Goal: Use online tool/utility: Utilize a website feature to perform a specific function

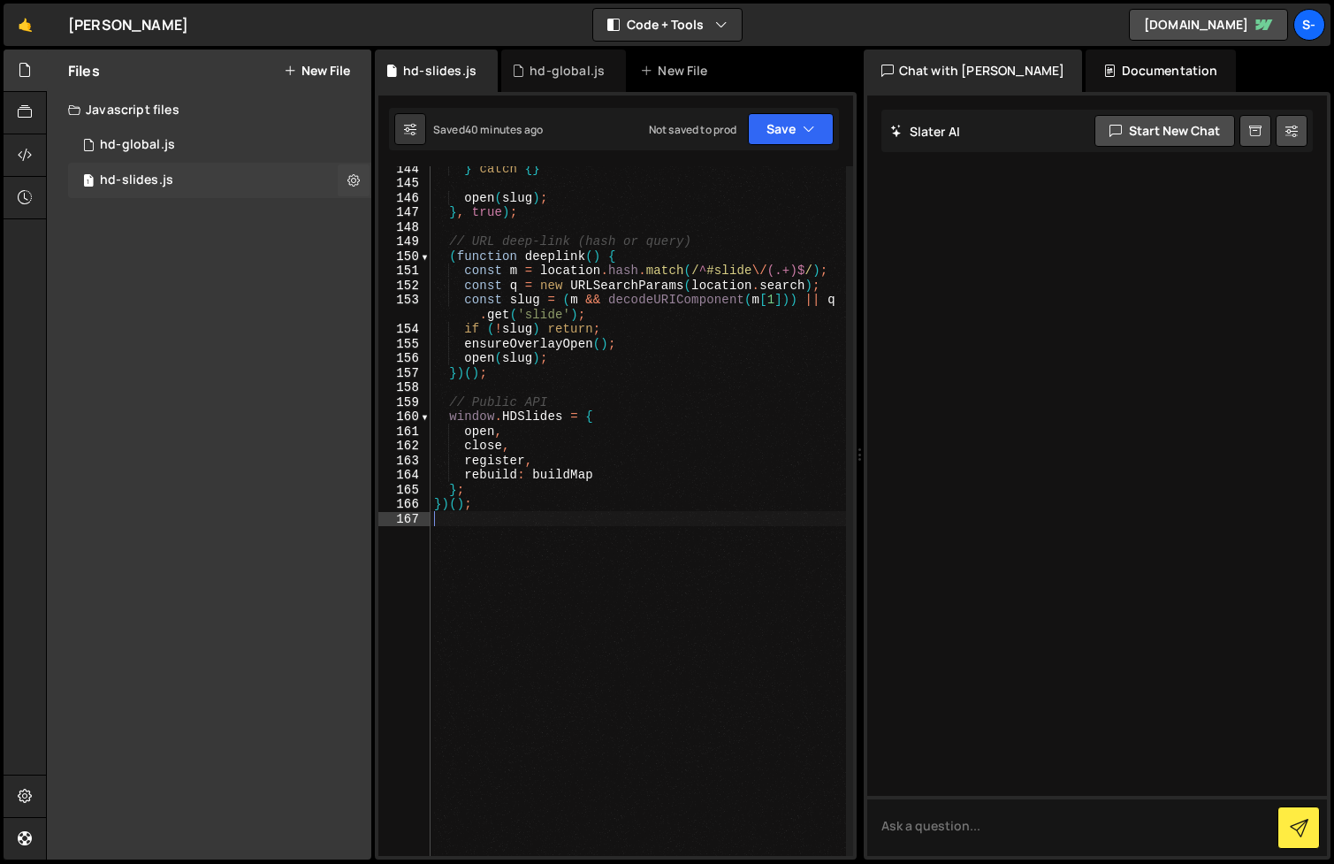
scroll to position [2412, 0]
click at [605, 561] on div "} catch { } open ( slug ) ; } , true ) ; // URL deep-link (hash or query) ( fun…" at bounding box center [639, 520] width 416 height 719
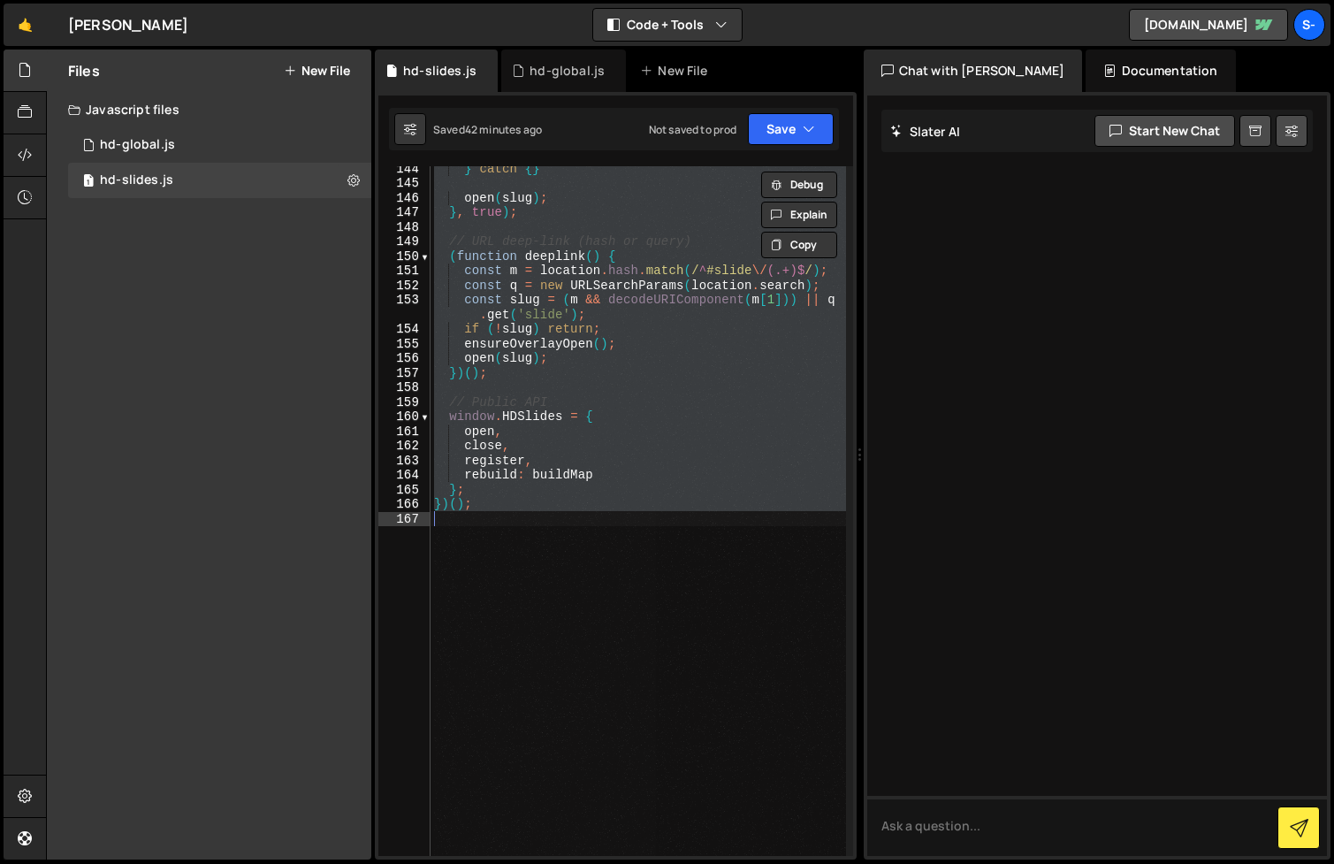
click at [710, 409] on div "} catch { } open ( slug ) ; } , true ) ; // URL deep-link (hash or query) ( fun…" at bounding box center [639, 511] width 416 height 690
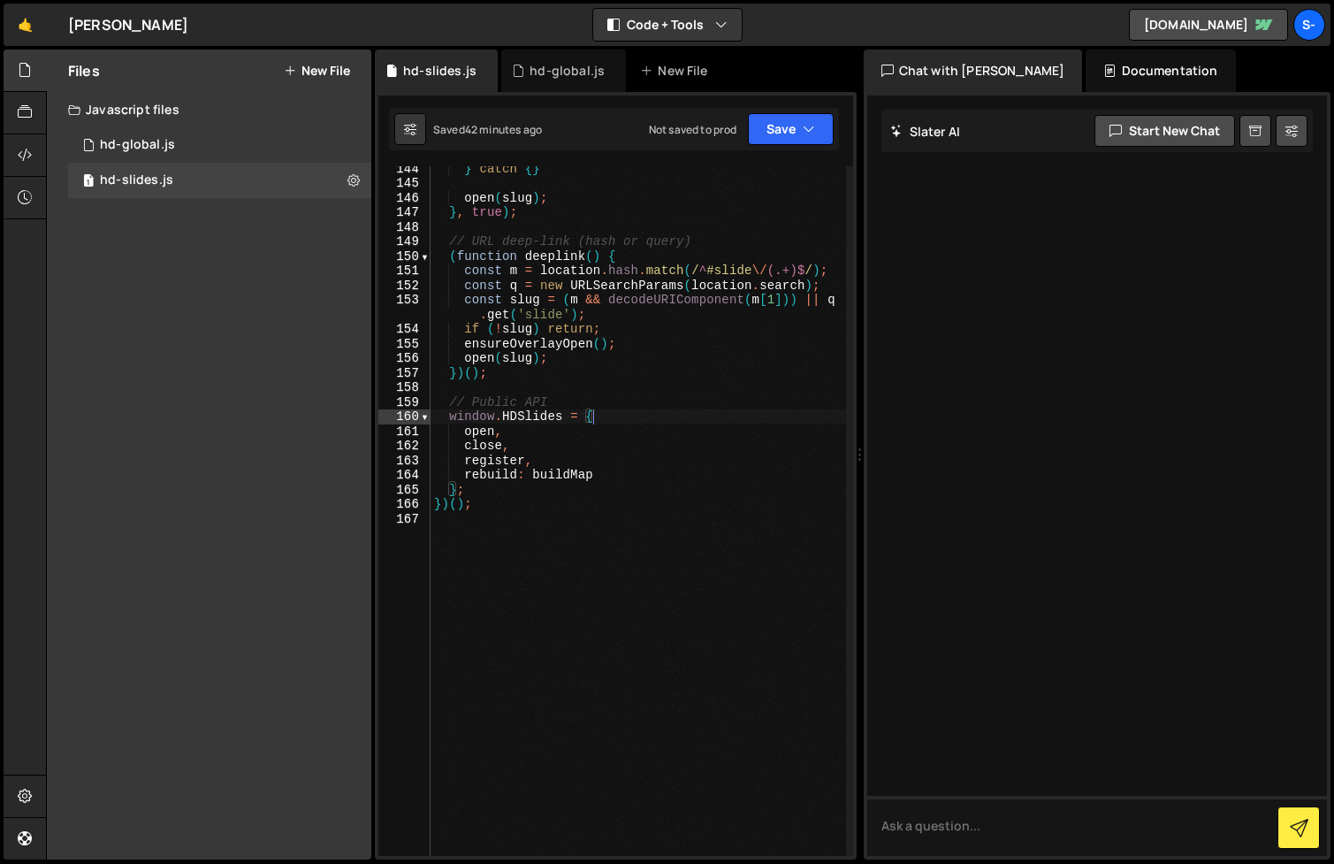
type textarea "})();"
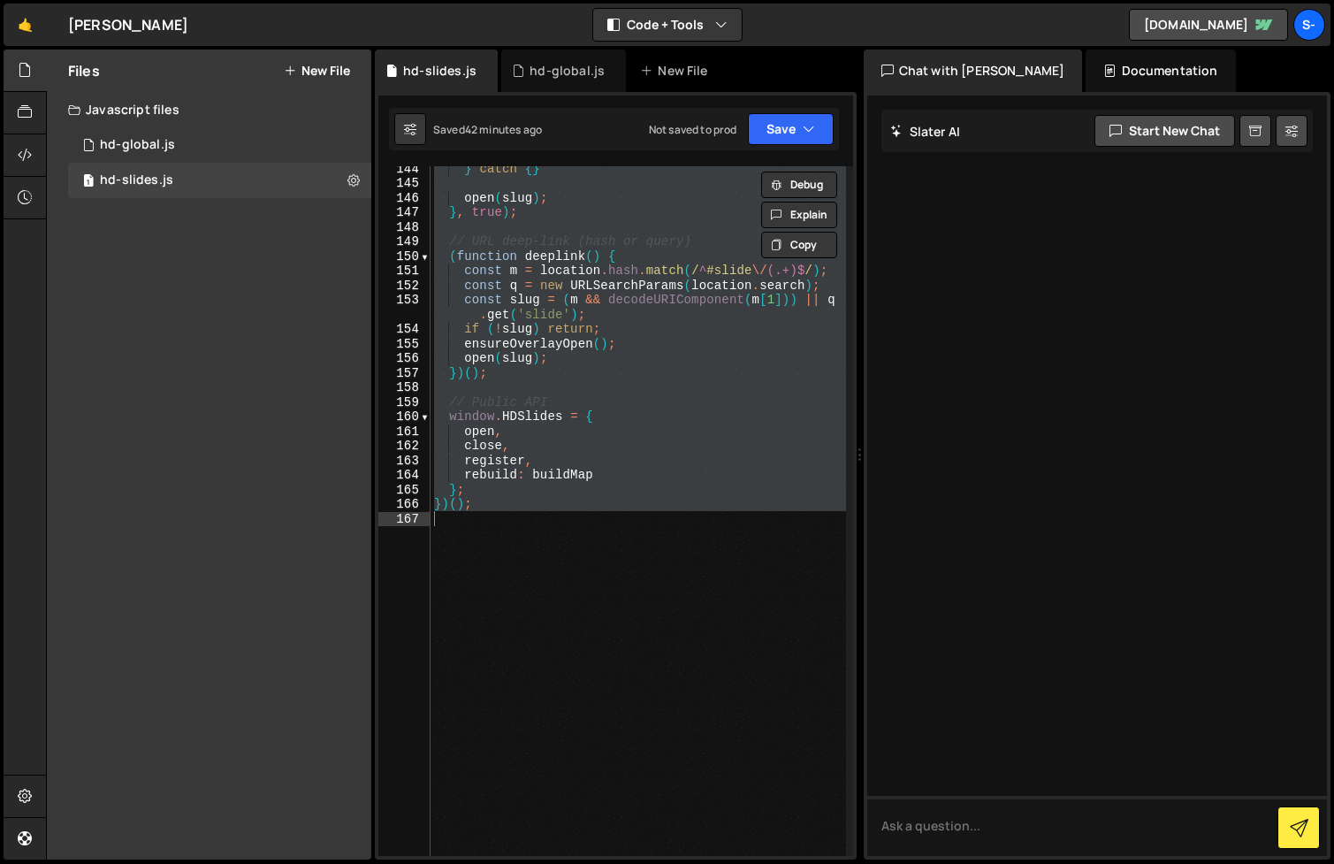
paste textarea
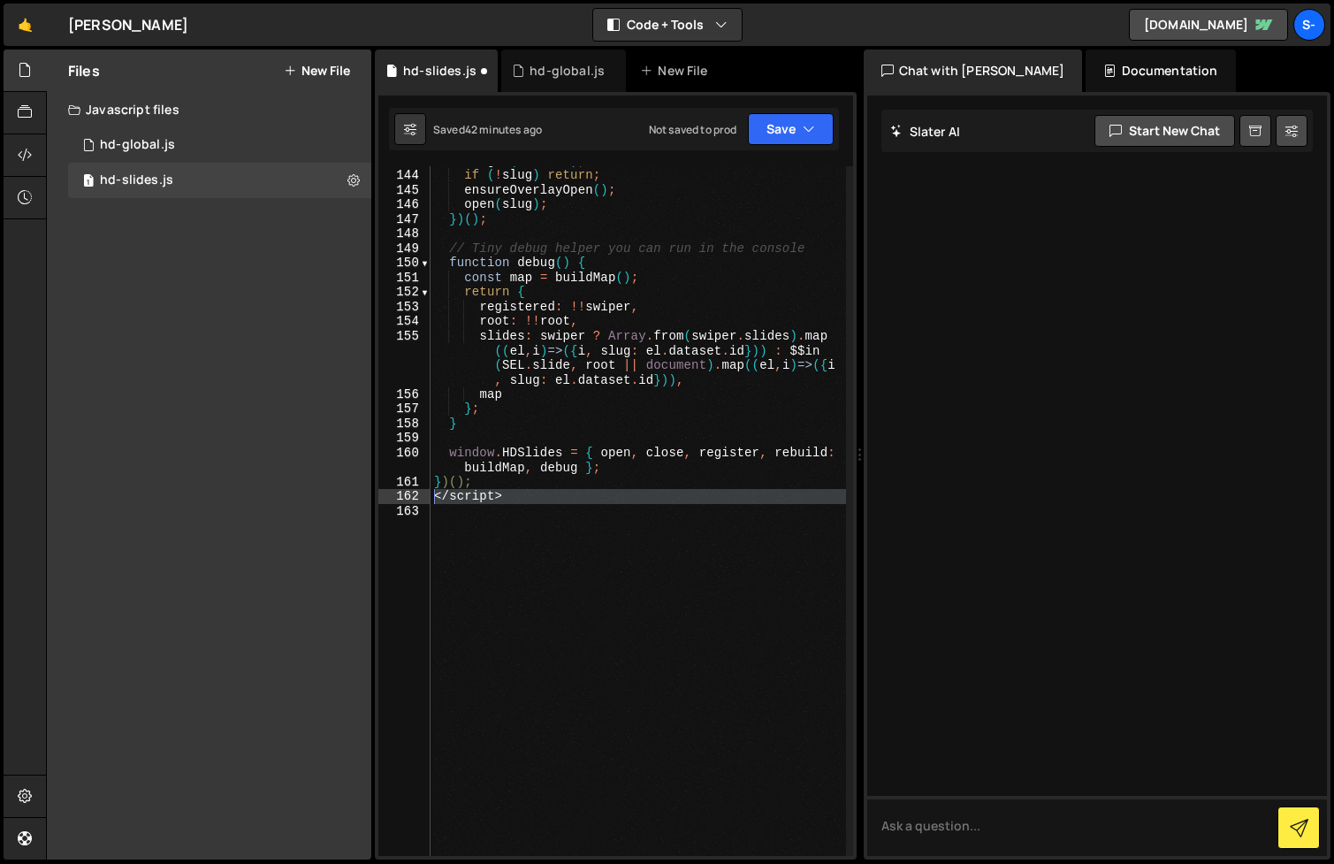
click at [435, 497] on div "const slug = ( m && decodeURIComponent ( m [ 1 ])) || q . get ( 'slide' ) ; if …" at bounding box center [639, 506] width 416 height 734
type textarea "</script>"
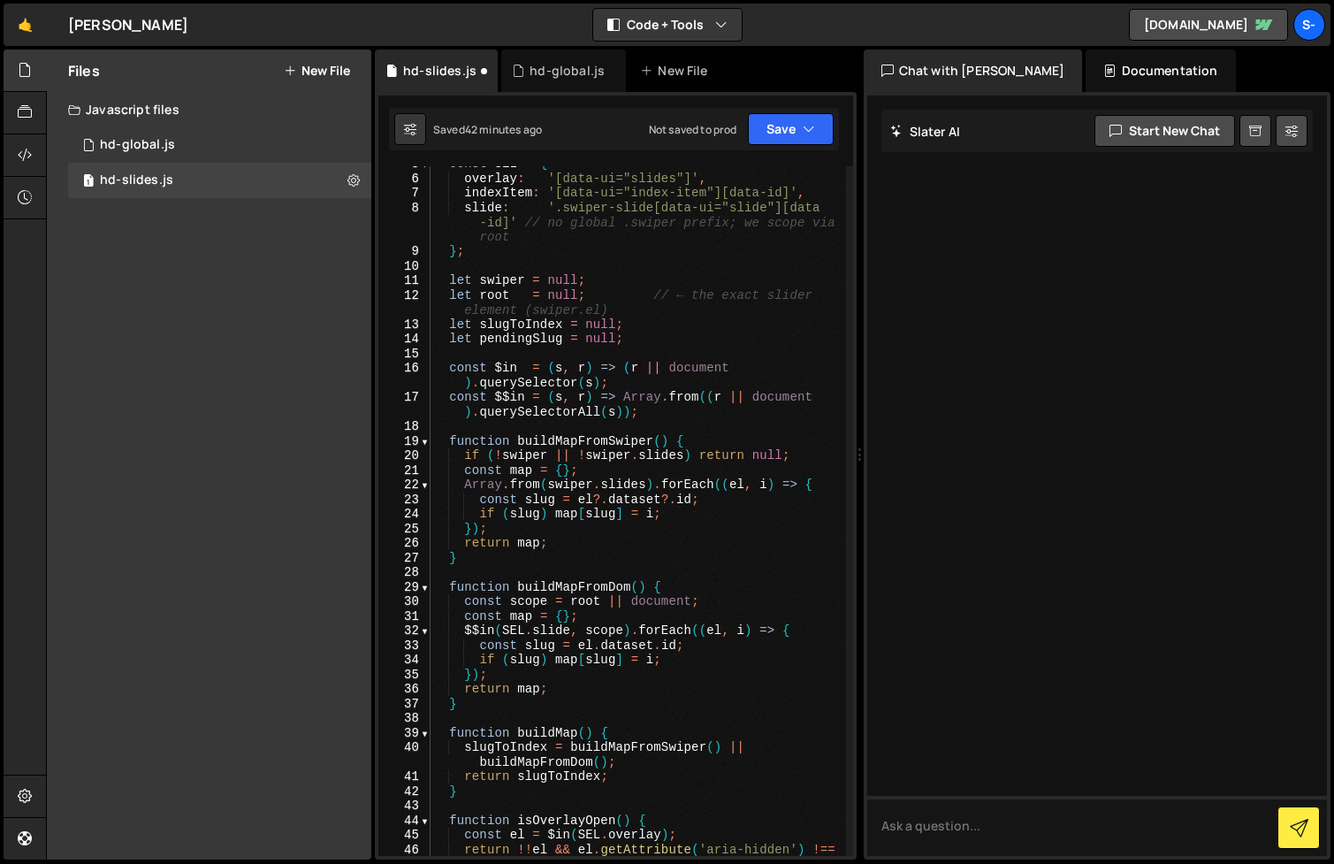
scroll to position [0, 0]
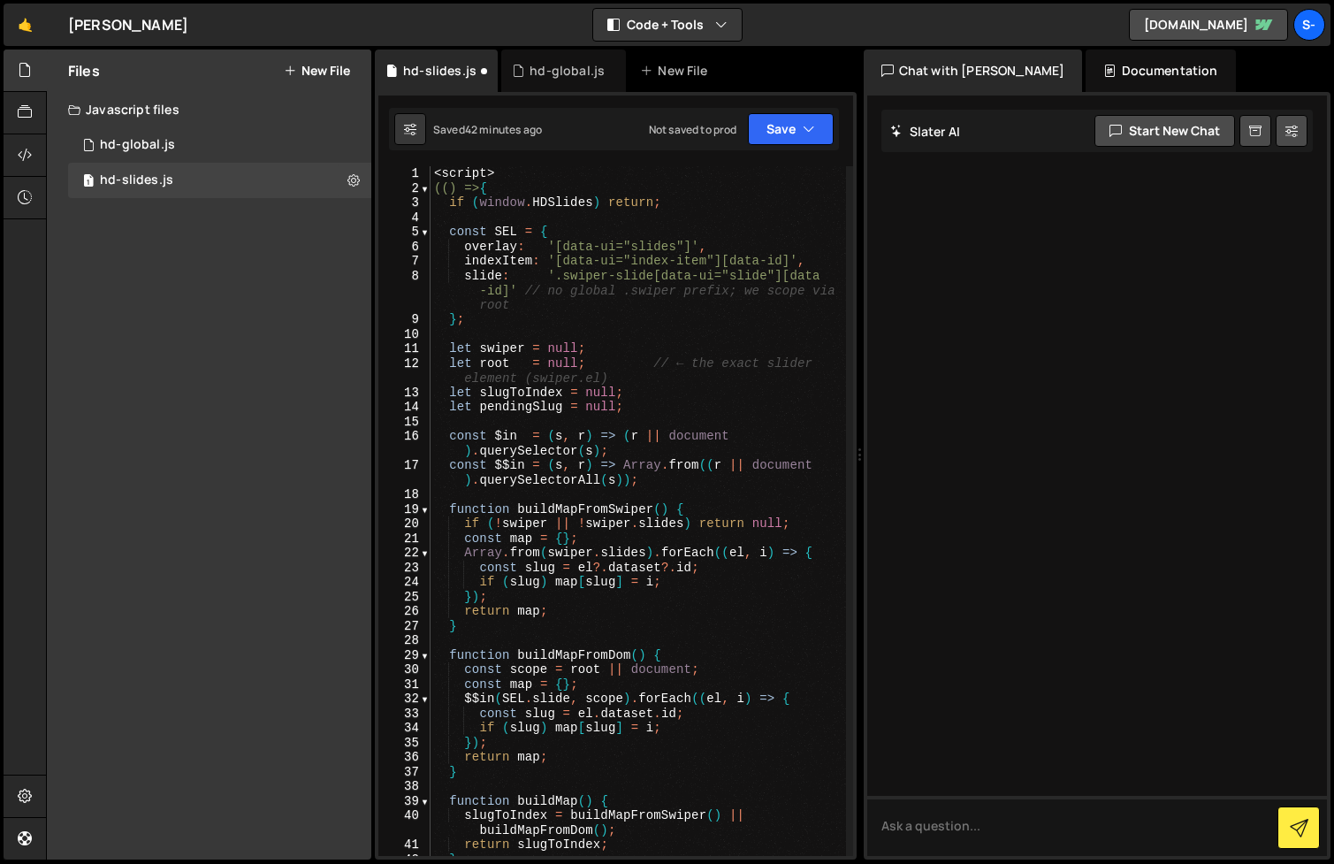
click at [652, 370] on div "< script > (() => { if ( window . HDSlides ) return ; const SEL = { overlay : '…" at bounding box center [639, 525] width 416 height 719
click at [652, 375] on div "< script > (() => { if ( window . HDSlides ) return ; const SEL = { overlay : '…" at bounding box center [639, 525] width 416 height 719
click at [652, 366] on div "< script > (() => { if ( window . HDSlides ) return ; const SEL = { overlay : '…" at bounding box center [639, 525] width 416 height 719
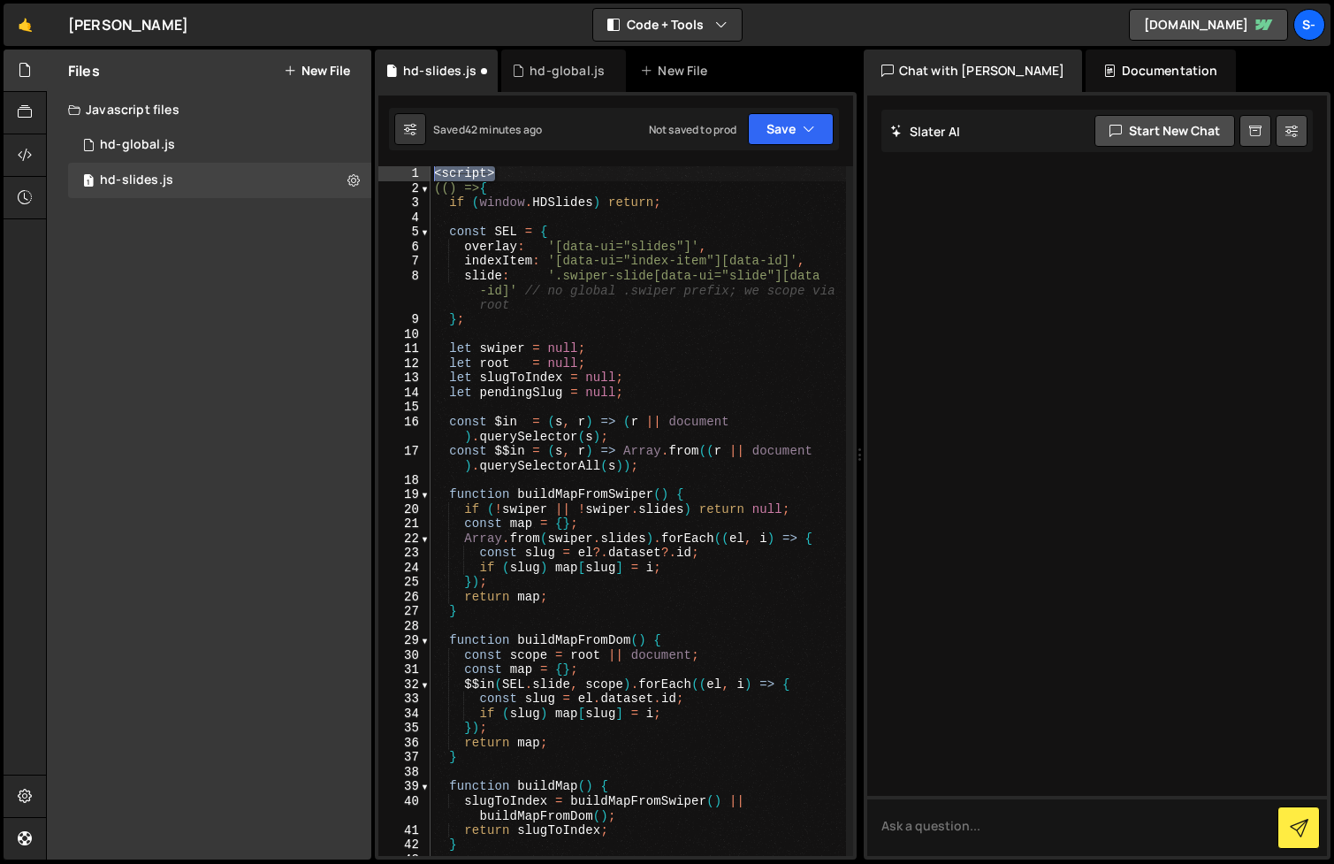
drag, startPoint x: 526, startPoint y: 170, endPoint x: 394, endPoint y: 164, distance: 132.8
click at [394, 164] on div "Type cmd + s to save your Javascript file. XXXXXXXXXXXXXXXXXXXXXXXXXXXXXXXXXXXX…" at bounding box center [616, 476] width 482 height 768
type textarea "<script>"
type textarea "(() => {"
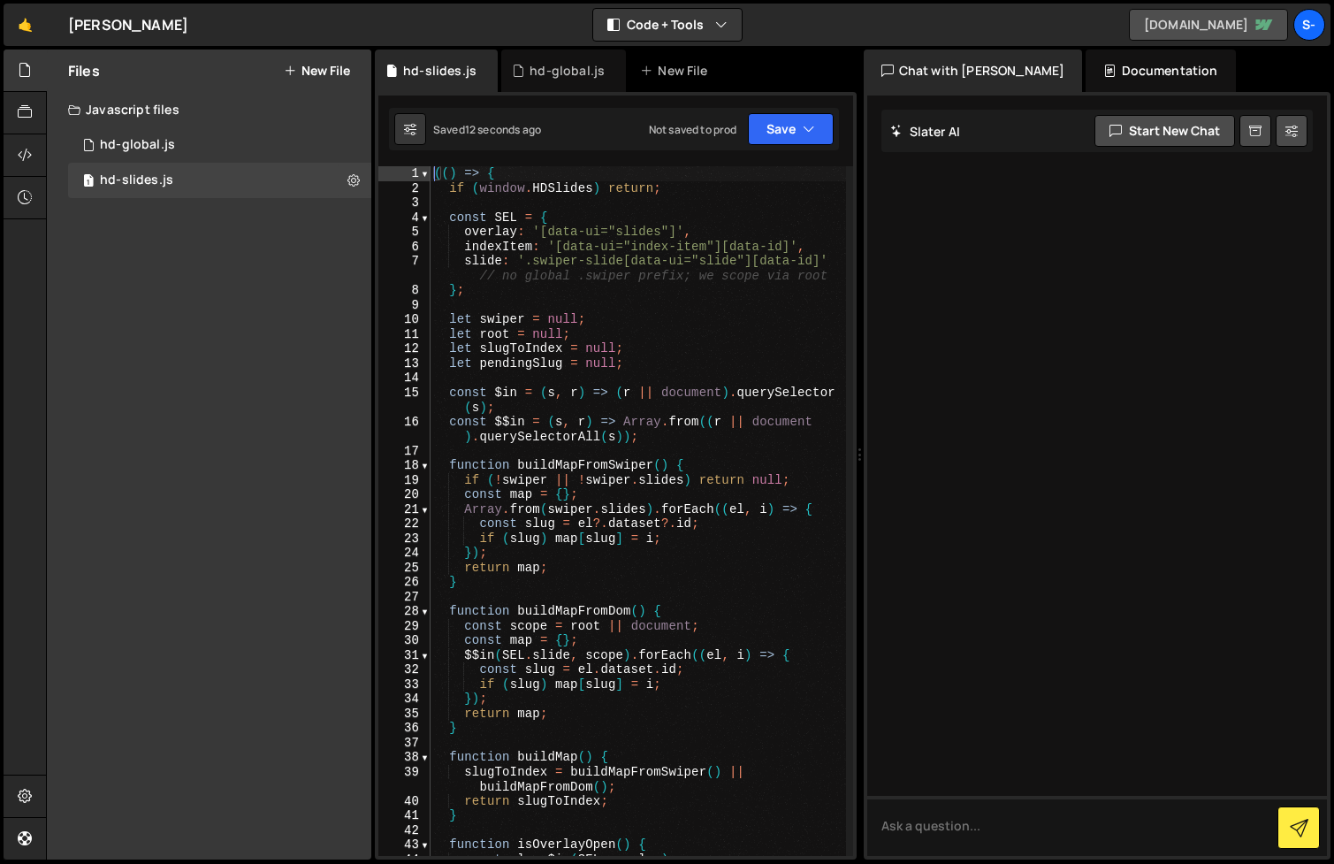
click at [1150, 14] on link "[DOMAIN_NAME]" at bounding box center [1208, 25] width 159 height 32
